Goal: Task Accomplishment & Management: Use online tool/utility

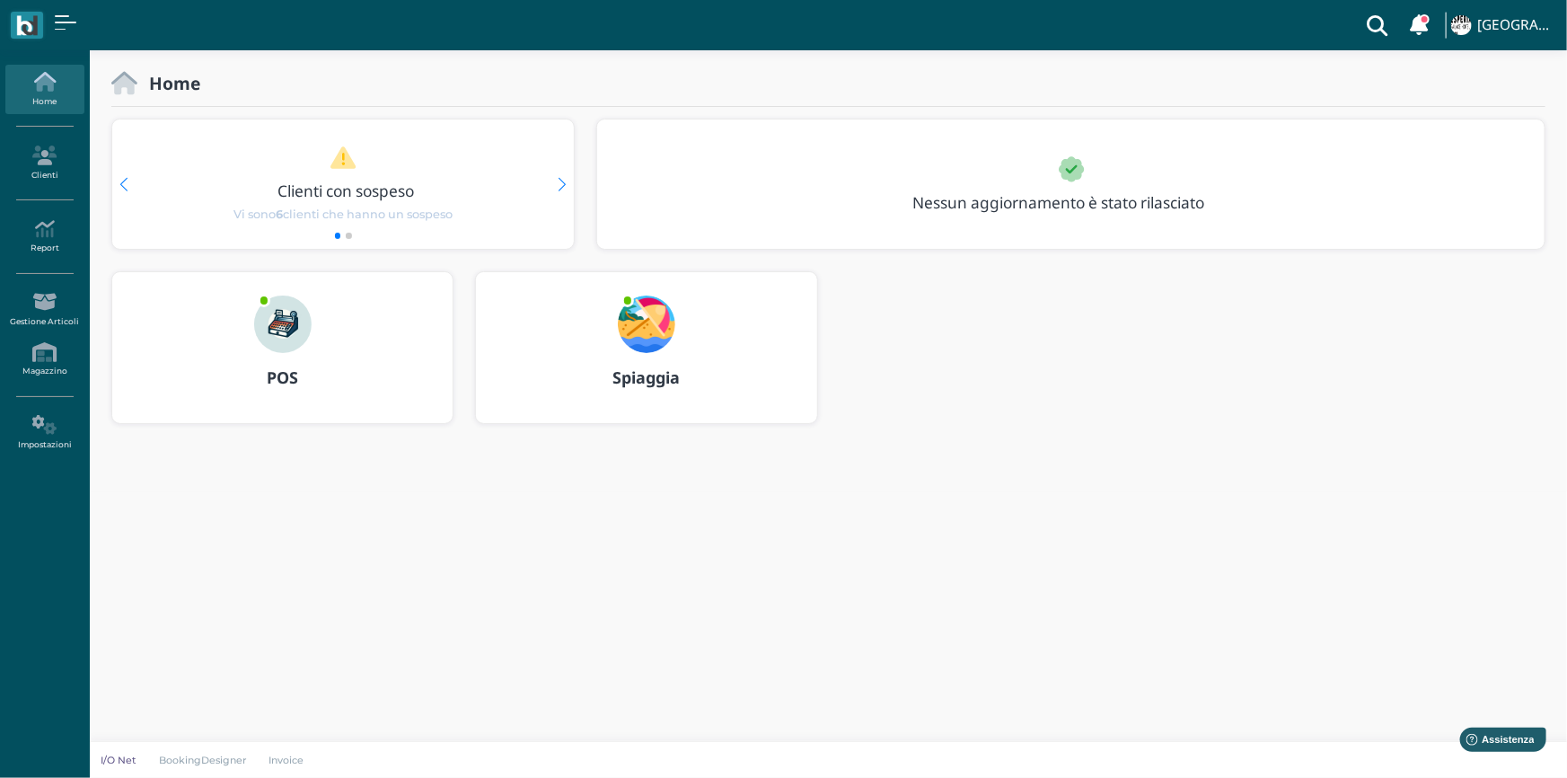
click at [635, 377] on b "Spiaggia" at bounding box center [646, 377] width 67 height 22
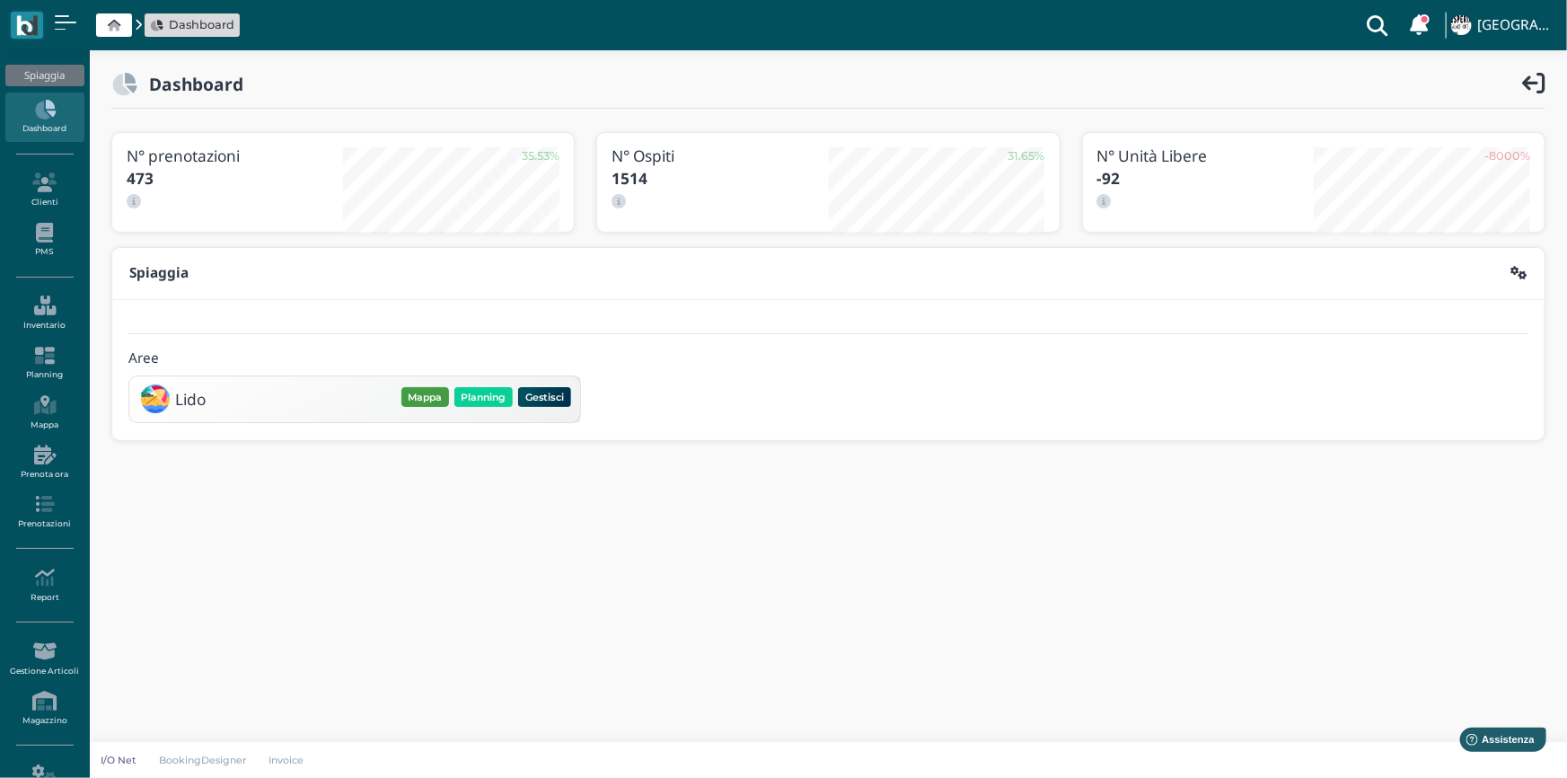
click at [430, 395] on button "Mappa" at bounding box center [426, 397] width 48 height 20
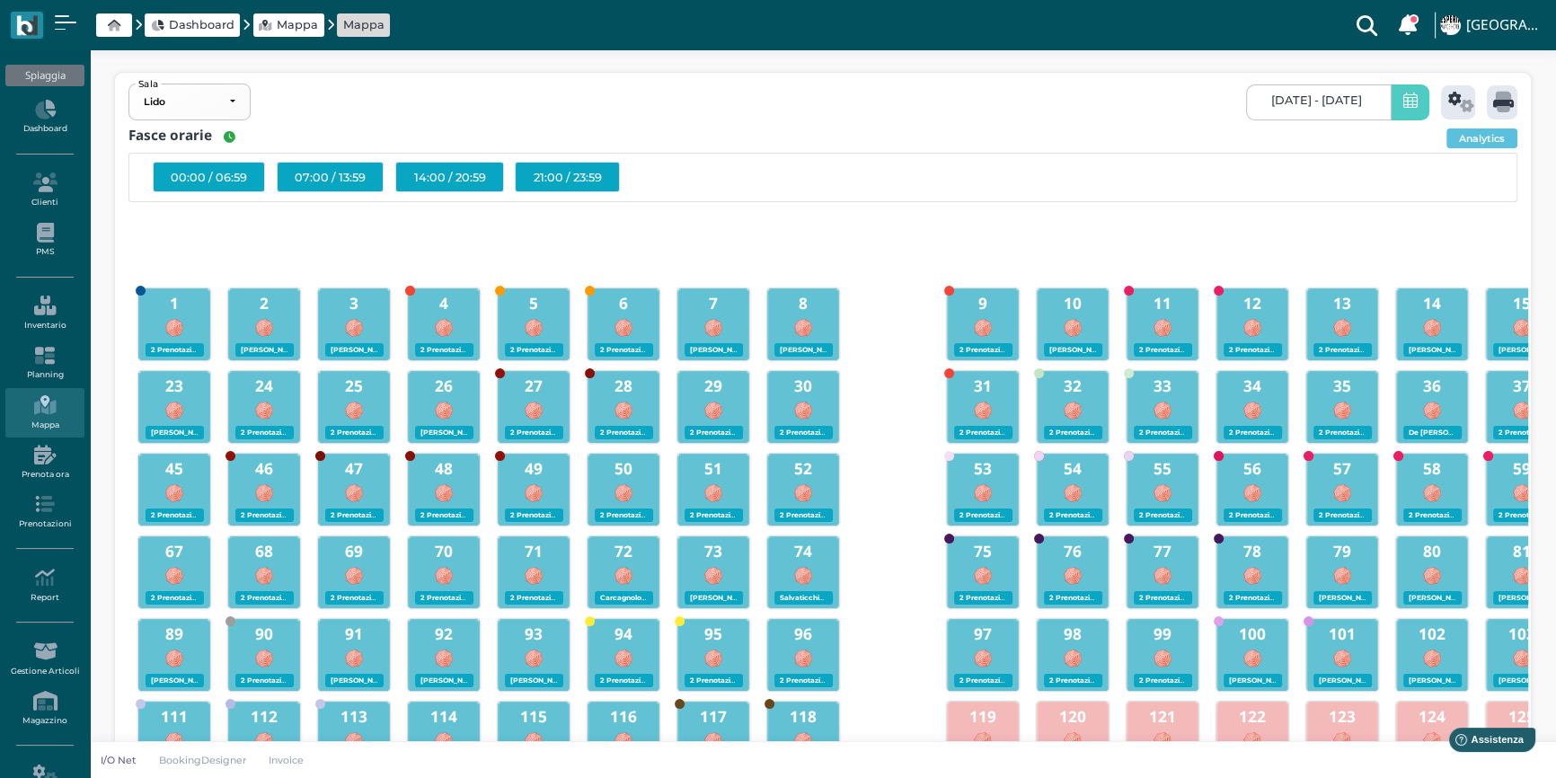
click at [1407, 106] on icon at bounding box center [1410, 102] width 14 height 19
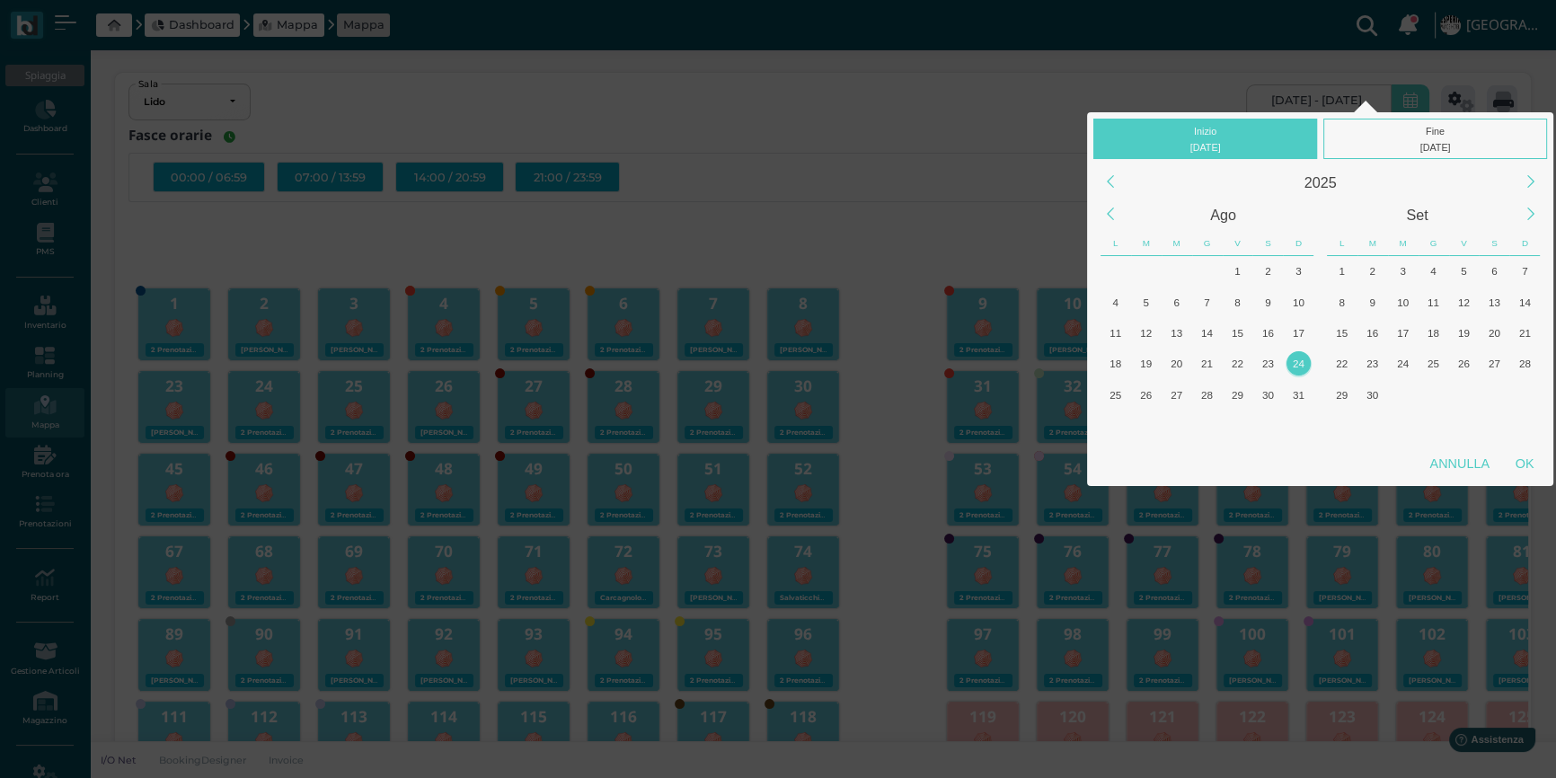
click at [1294, 359] on div "24" at bounding box center [1298, 363] width 24 height 24
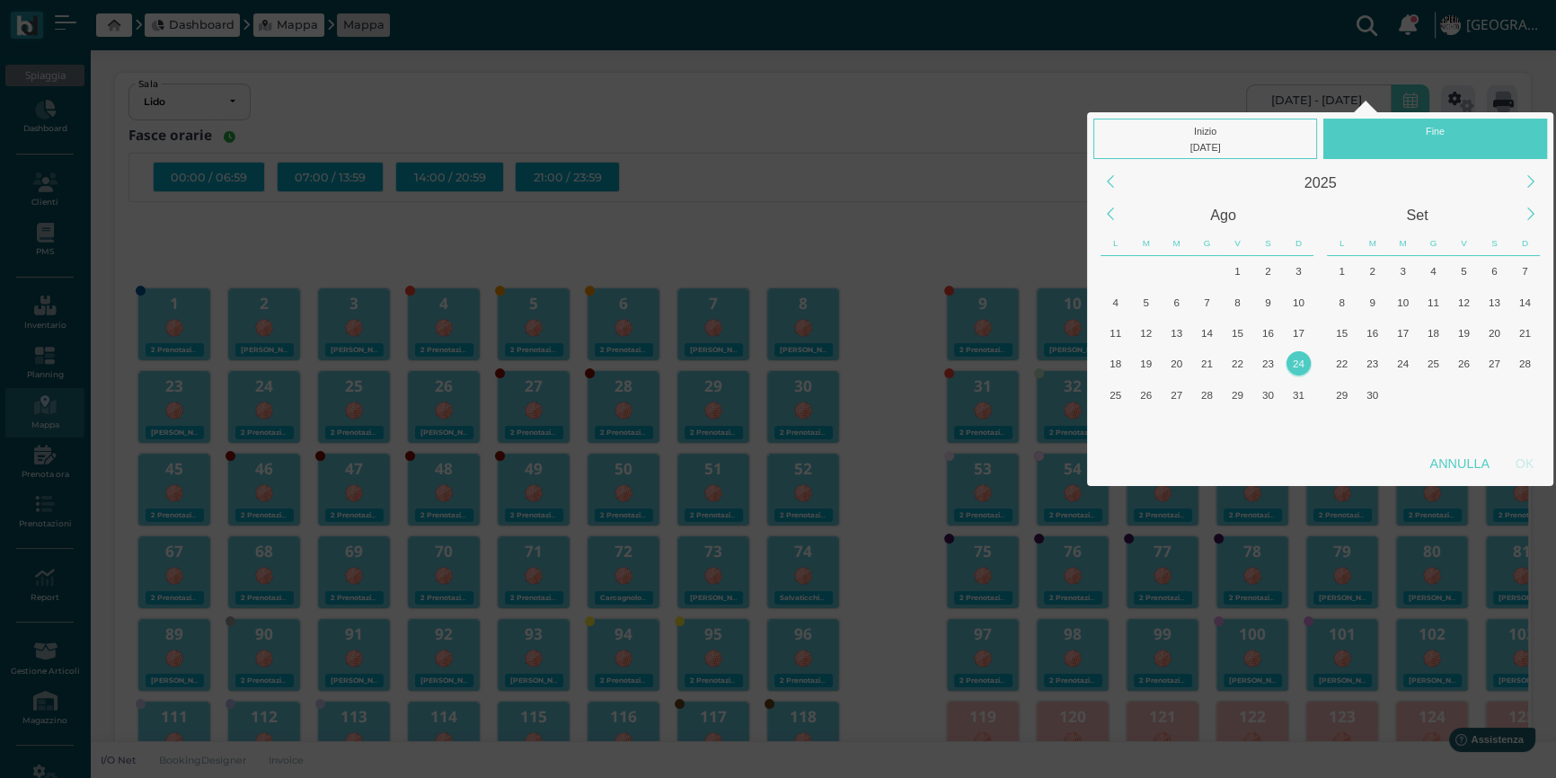
click at [1294, 359] on div "24" at bounding box center [1298, 363] width 24 height 24
drag, startPoint x: 1294, startPoint y: 359, endPoint x: 1011, endPoint y: 234, distance: 310.1
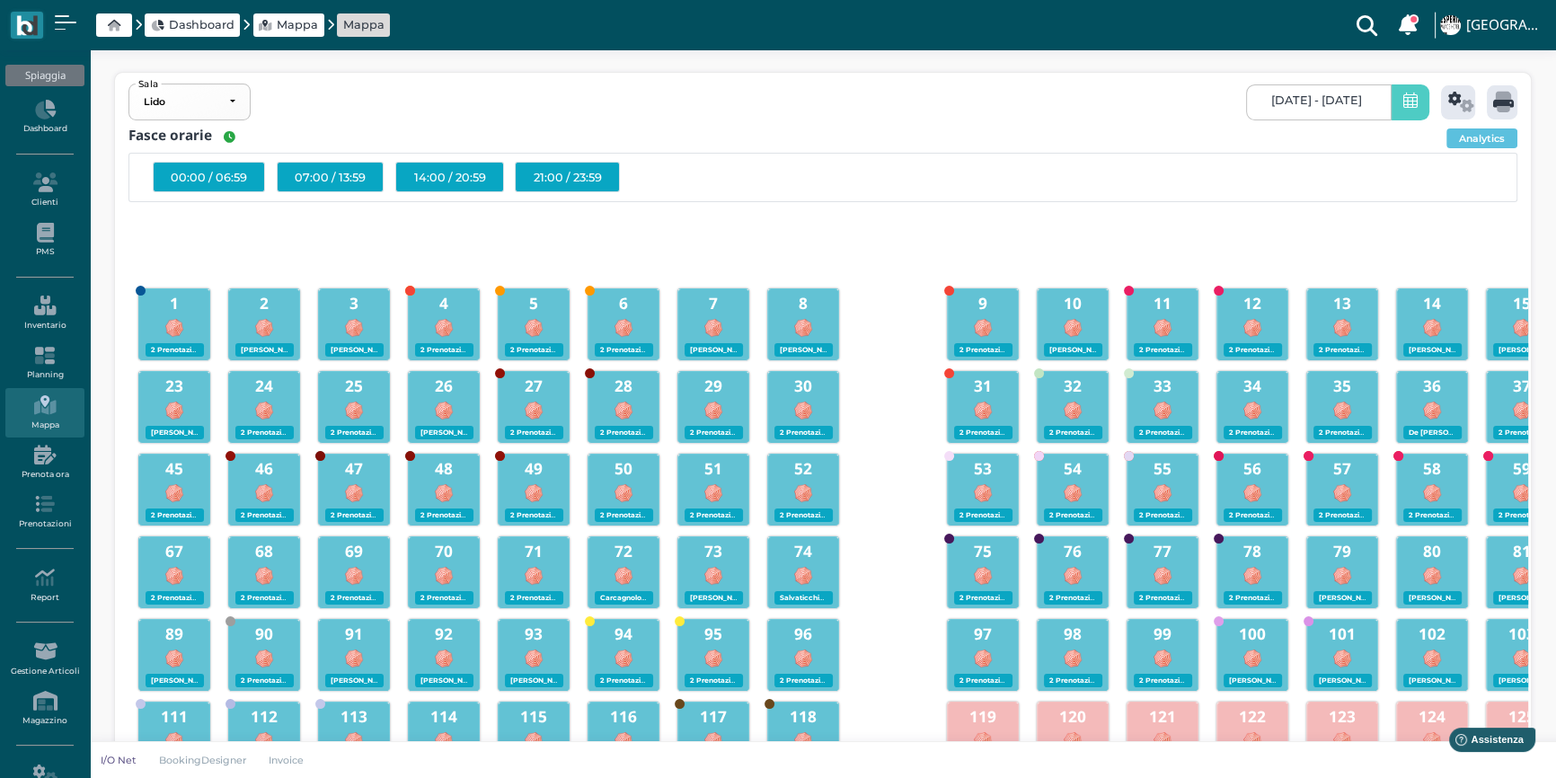
click at [1404, 111] on span at bounding box center [1409, 102] width 39 height 36
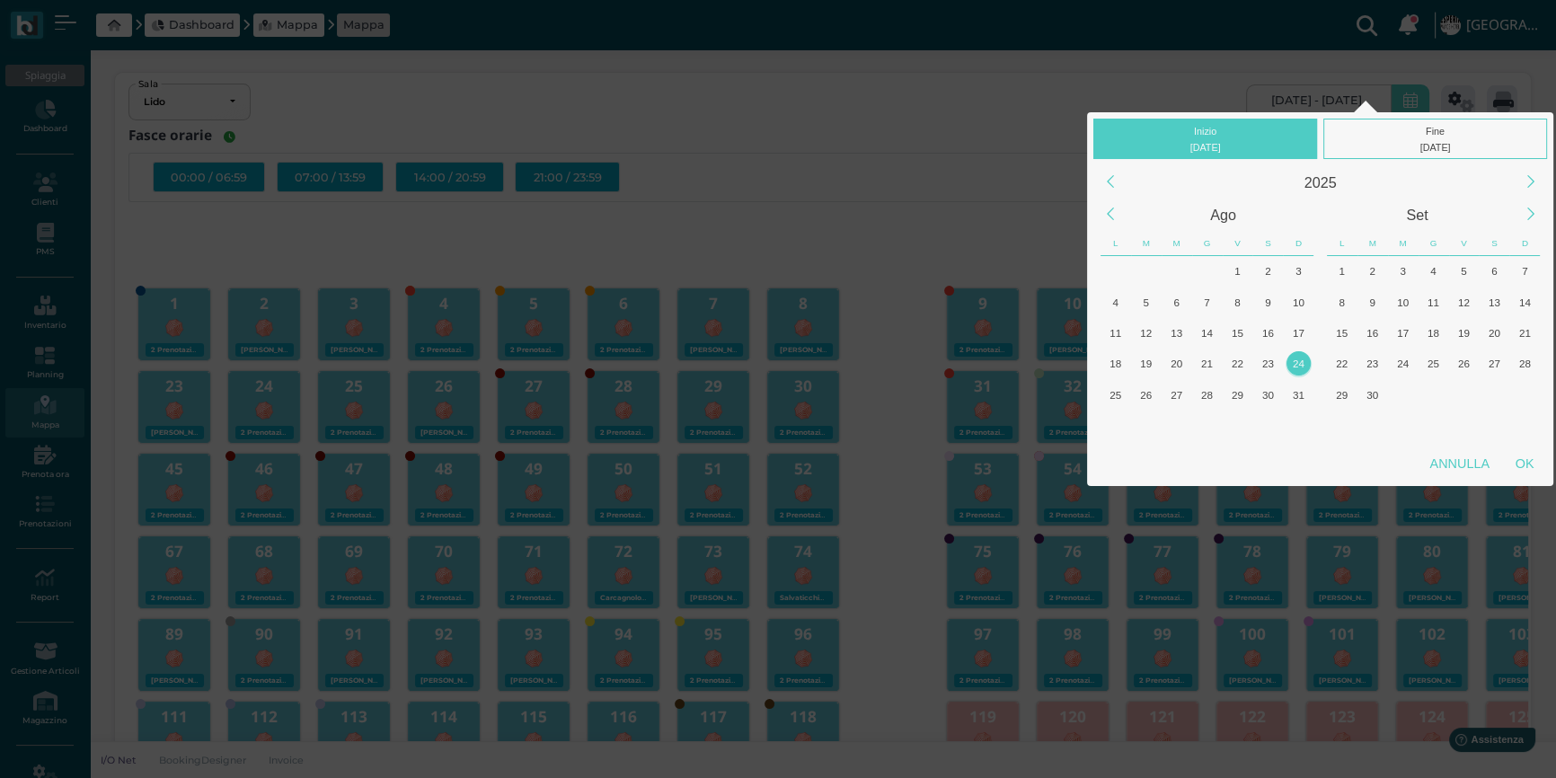
click at [1302, 369] on div "24" at bounding box center [1298, 363] width 24 height 24
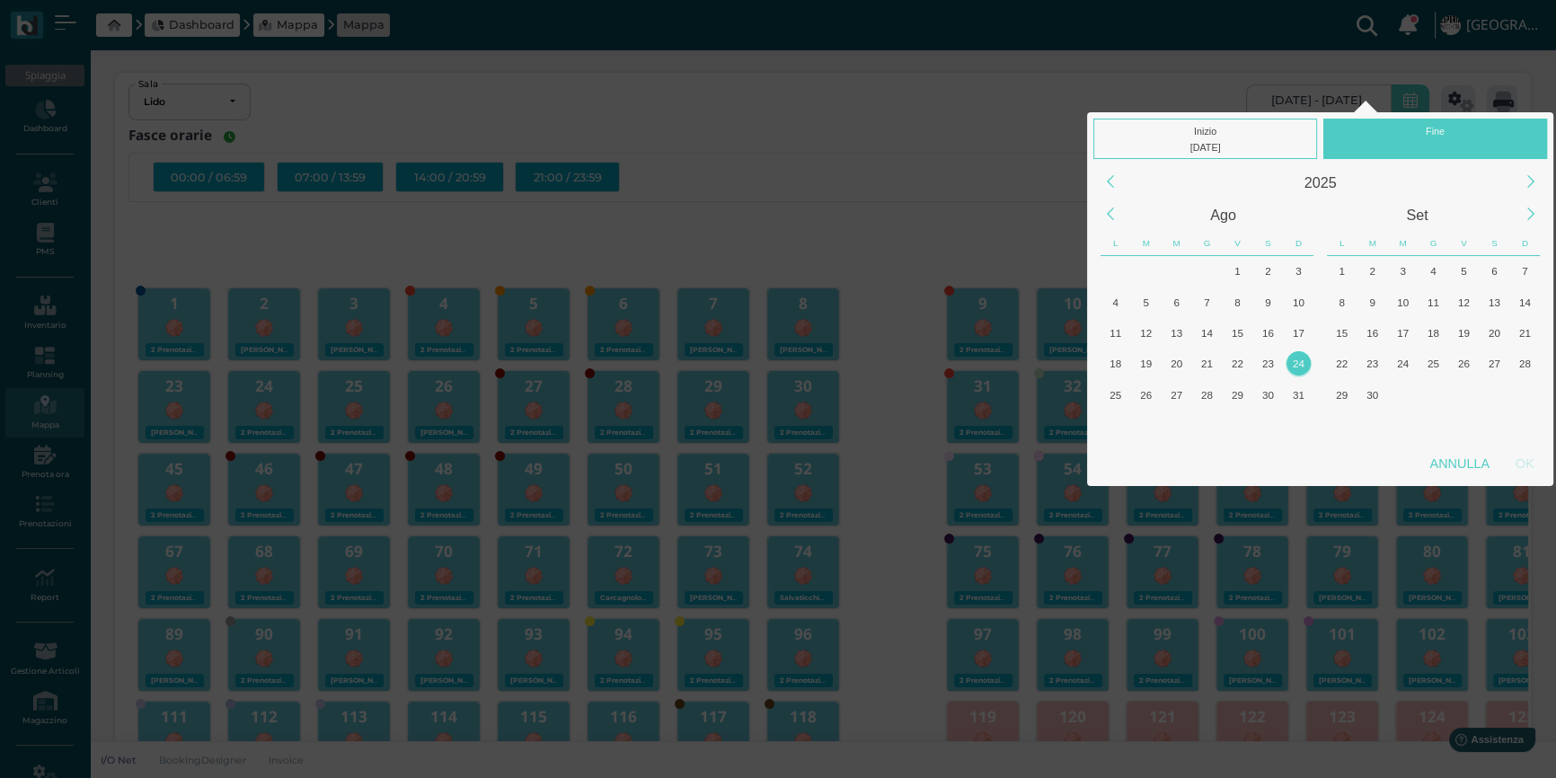
click at [1302, 369] on div "24" at bounding box center [1298, 363] width 24 height 24
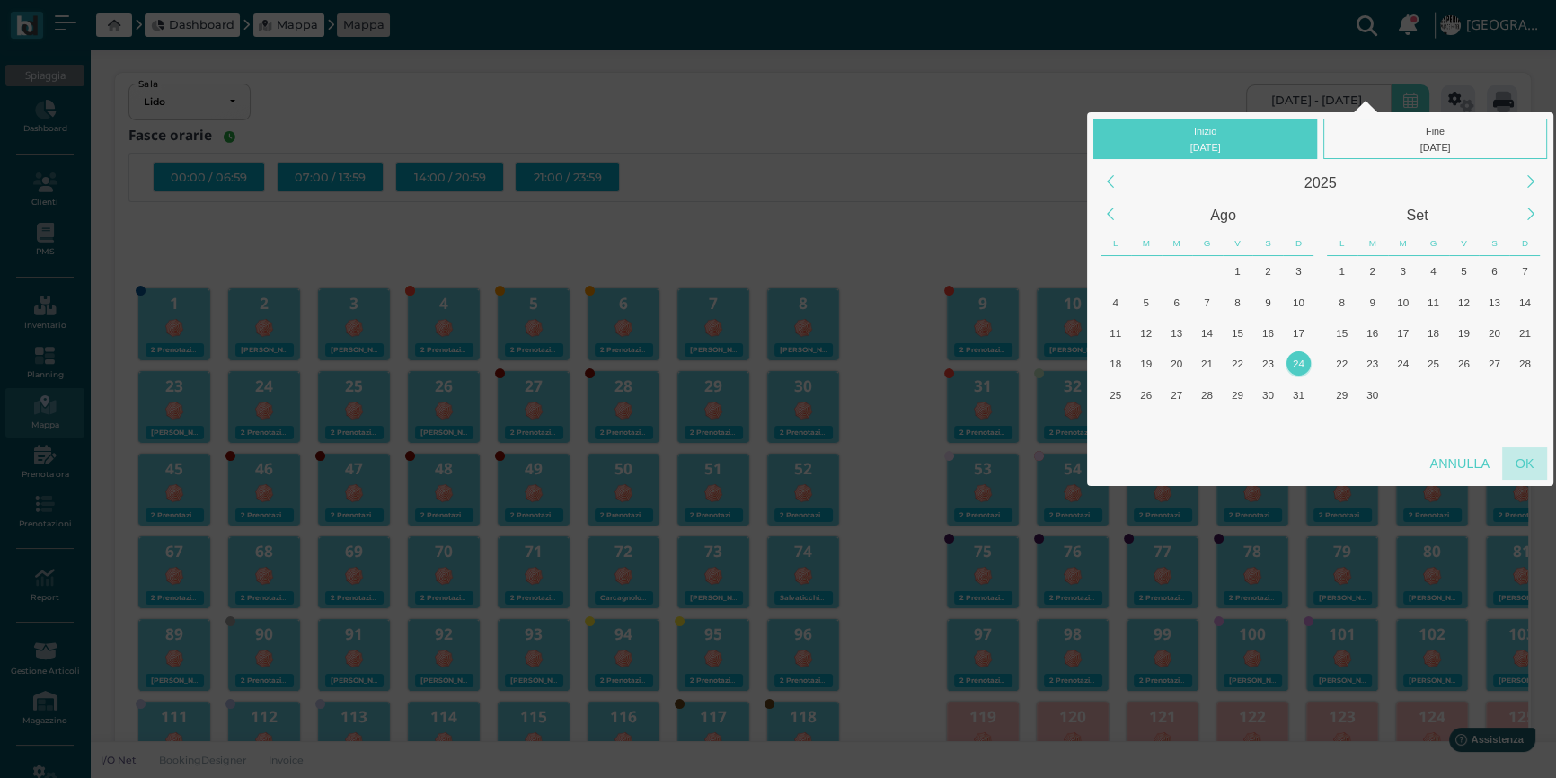
click at [1520, 458] on div "OK" at bounding box center [1524, 463] width 45 height 32
type input "[DATE] - [DATE]"
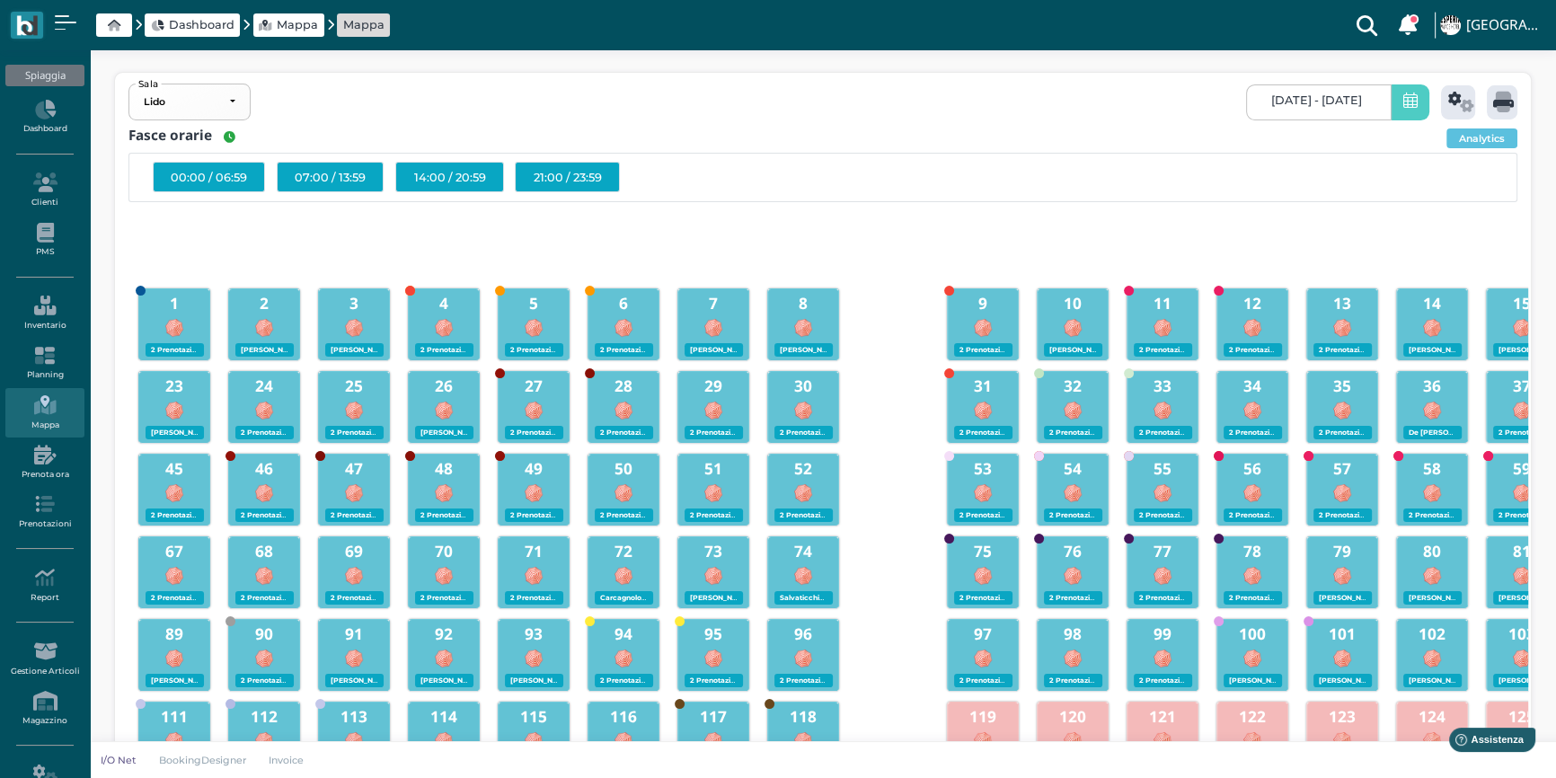
scroll to position [0, 170]
click at [1455, 107] on icon at bounding box center [1461, 102] width 26 height 21
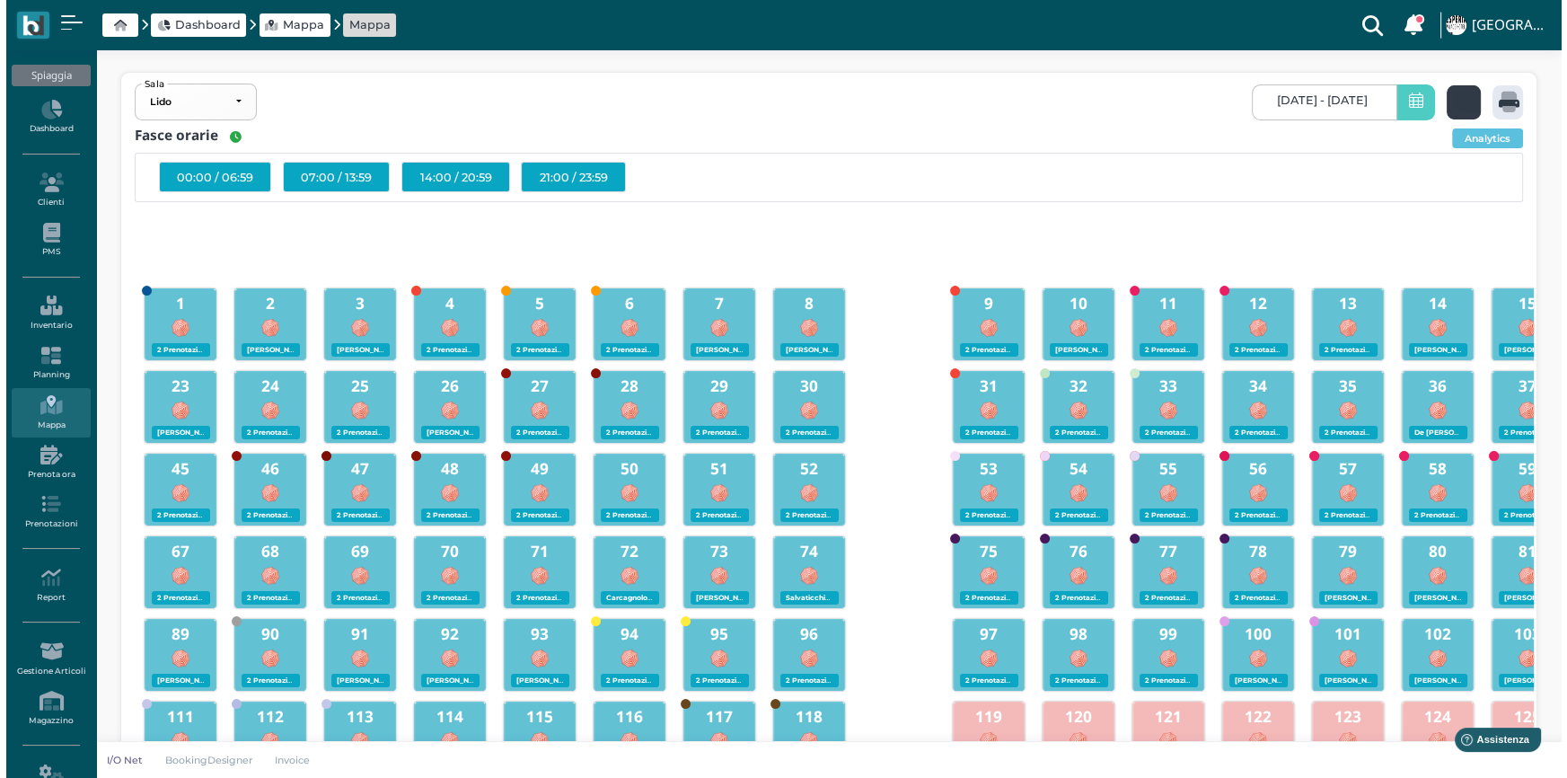
scroll to position [0, 0]
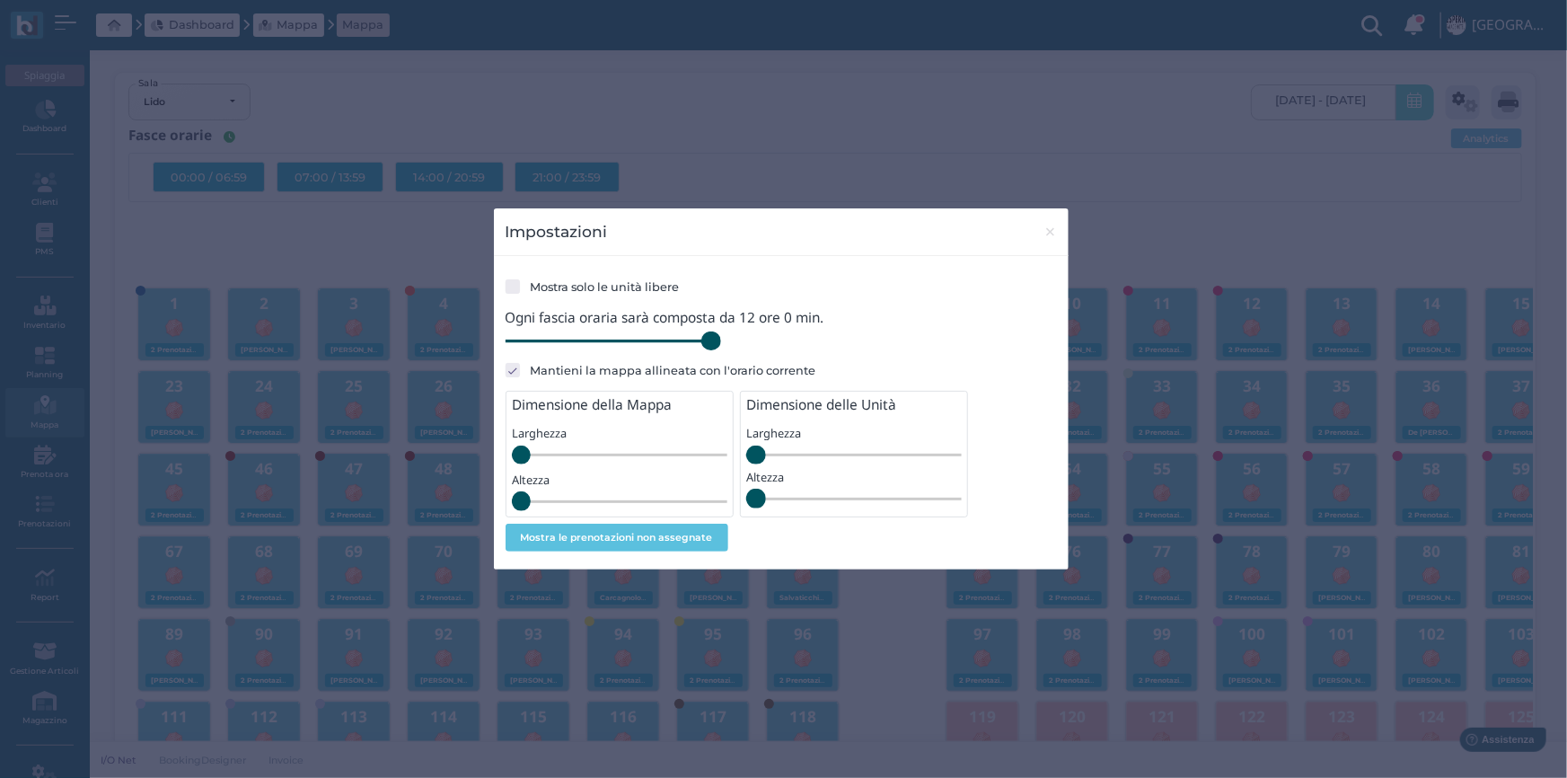
drag, startPoint x: 632, startPoint y: 345, endPoint x: 749, endPoint y: 348, distance: 116.8
type input "720"
click at [721, 349] on input "range" at bounding box center [614, 341] width 216 height 20
click at [1049, 233] on span "×" at bounding box center [1050, 231] width 13 height 23
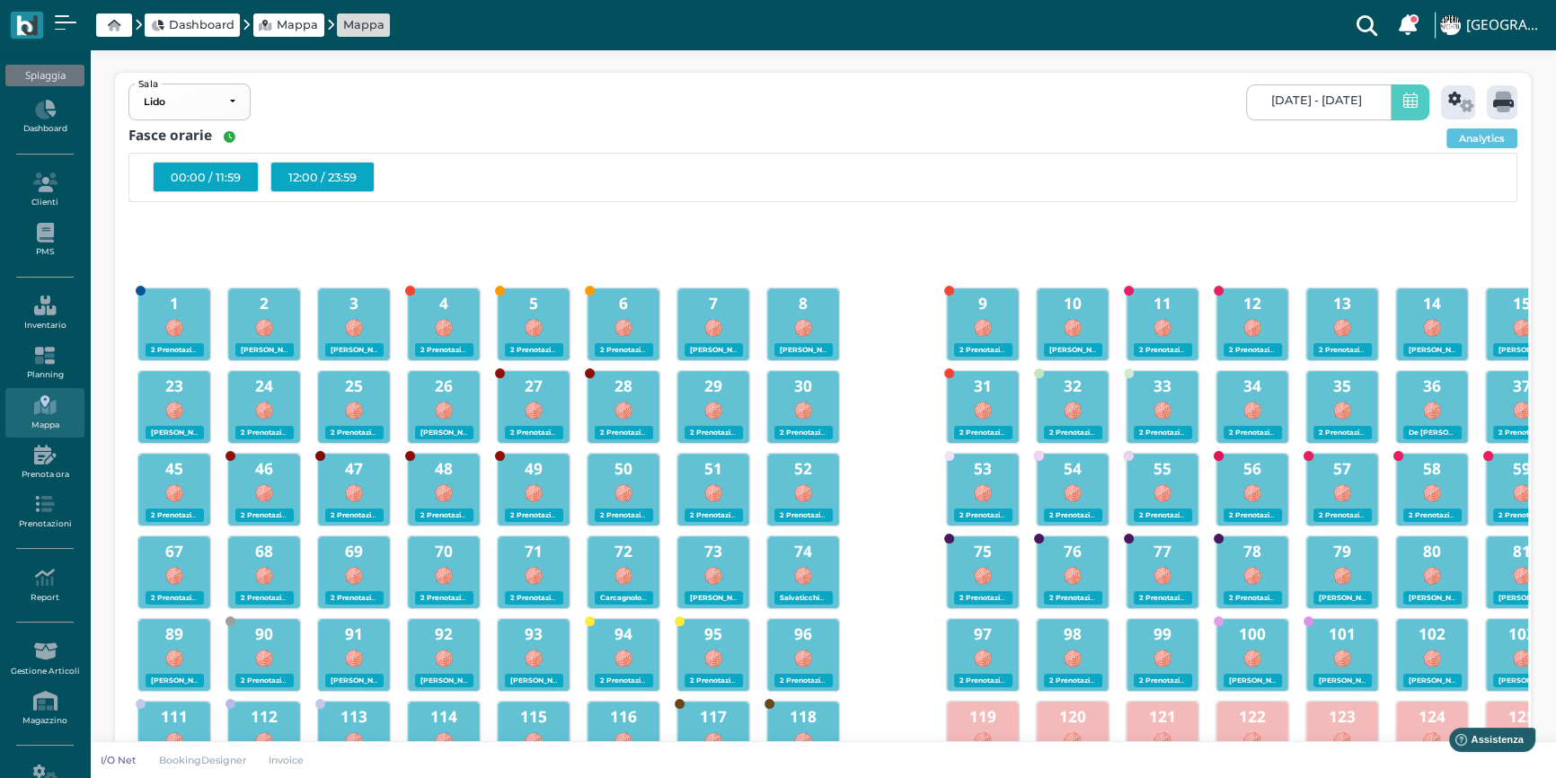
click at [337, 177] on div "12:00 / 23:59" at bounding box center [322, 177] width 104 height 31
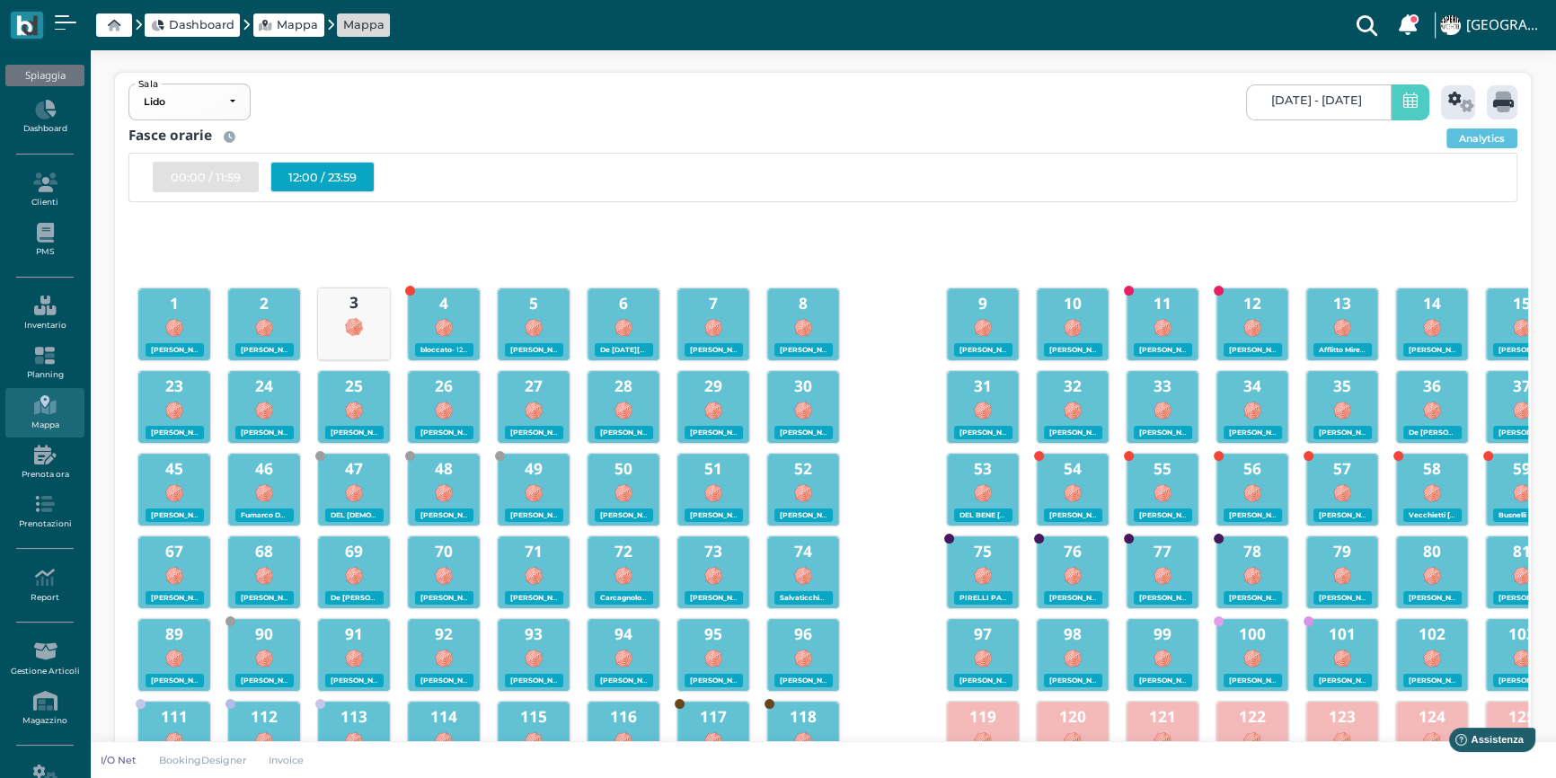
click at [321, 179] on div "12:00 / 23:59" at bounding box center [322, 177] width 104 height 31
click at [1496, 98] on icon at bounding box center [1503, 102] width 21 height 21
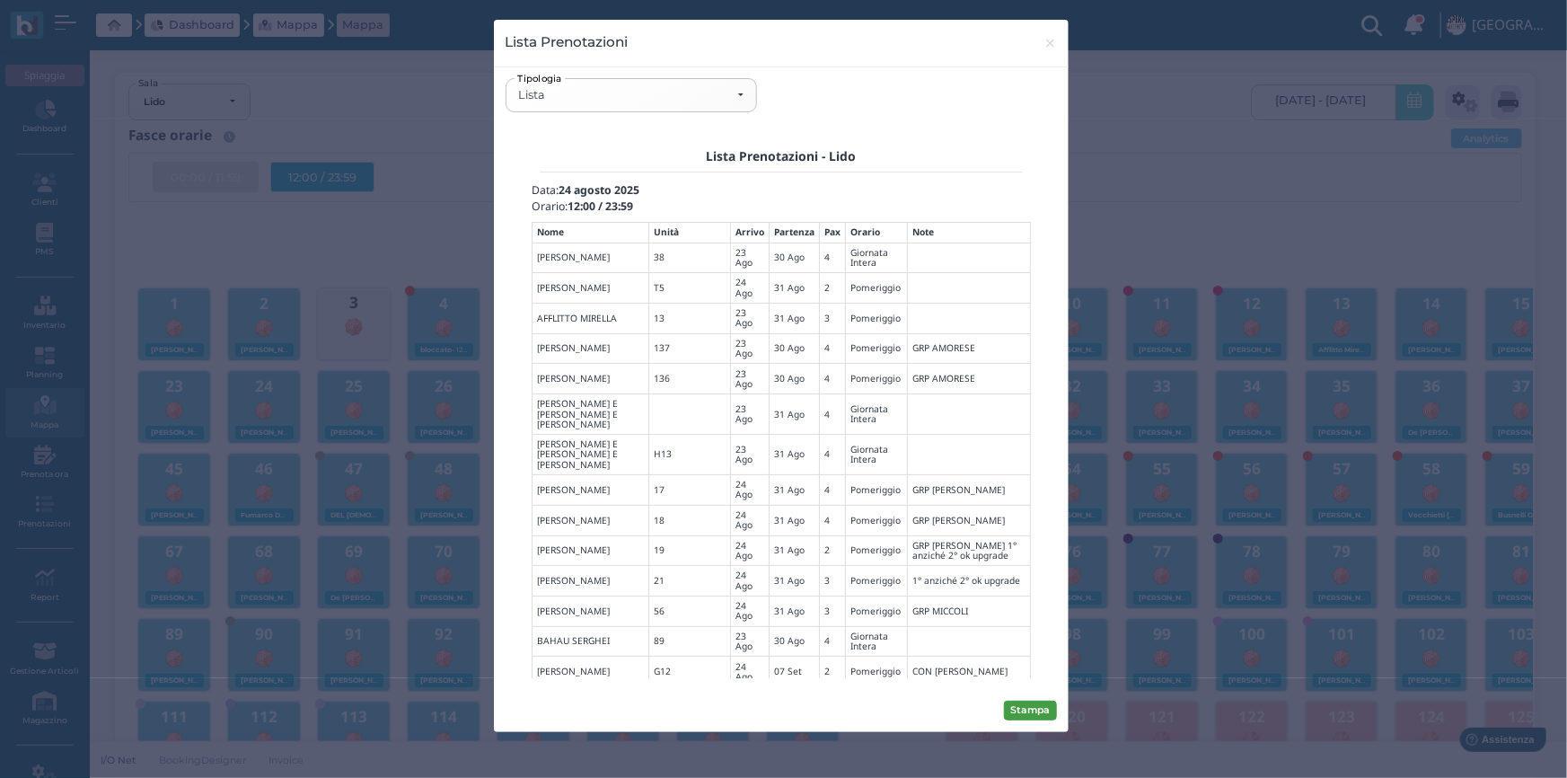
click at [1028, 703] on button "Stampa" at bounding box center [1030, 711] width 53 height 20
click at [739, 98] on div "Lista" at bounding box center [630, 95] width 225 height 14
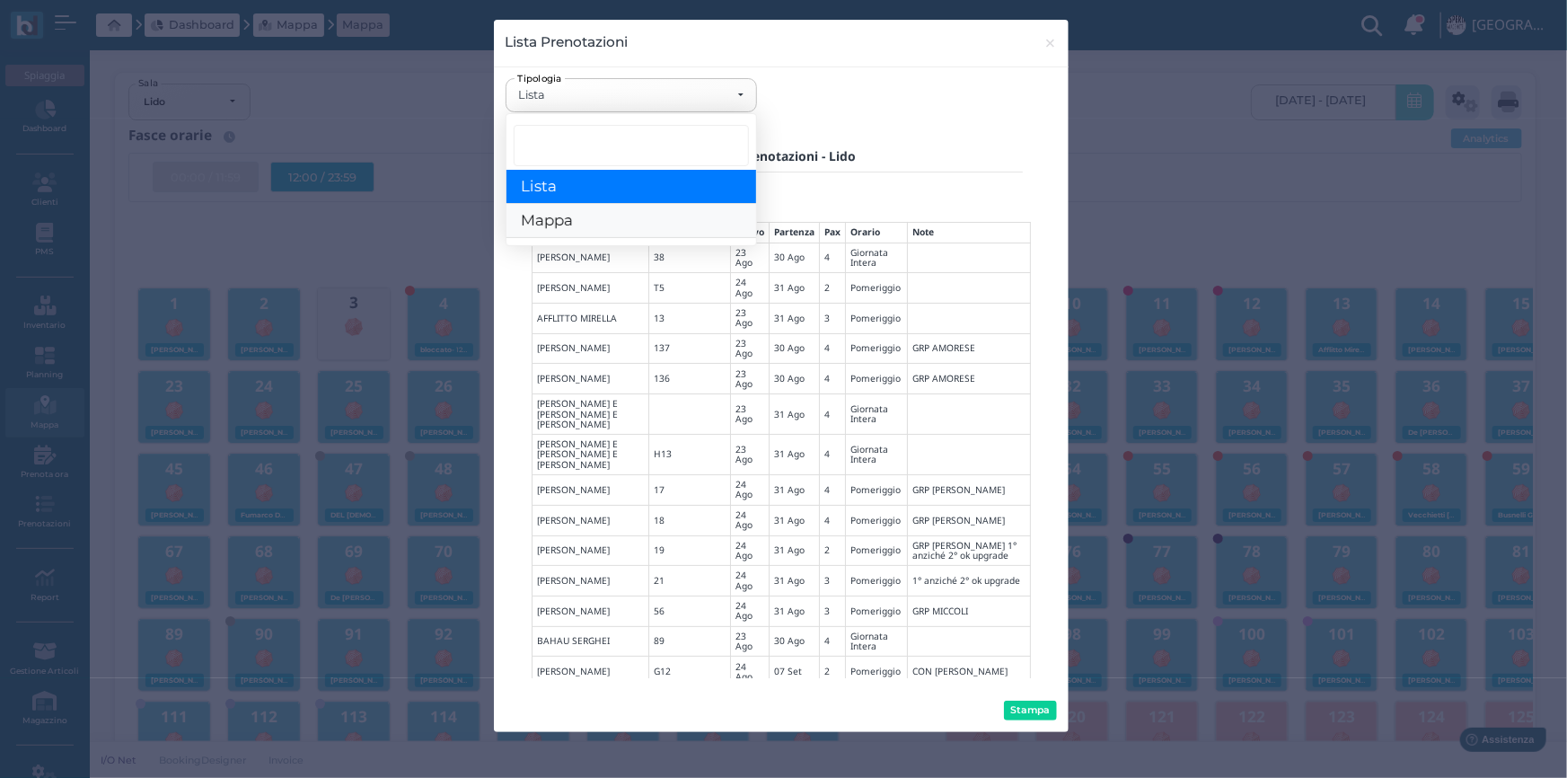
click at [563, 228] on span "Mappa" at bounding box center [547, 221] width 52 height 19
select select "map"
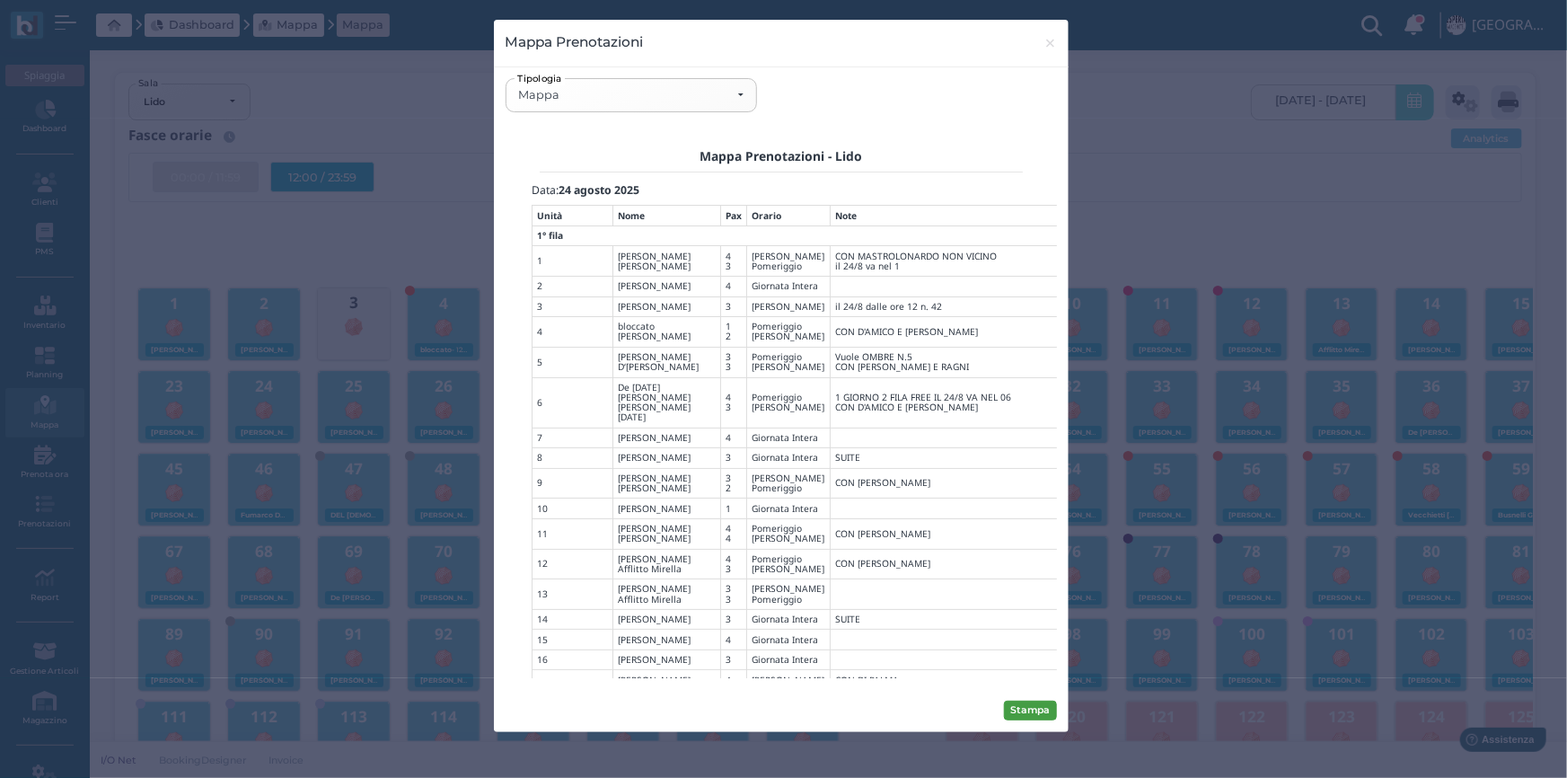
click at [1027, 703] on button "Stampa" at bounding box center [1030, 711] width 53 height 20
click at [1047, 48] on span "×" at bounding box center [1050, 42] width 13 height 23
